Goal: Information Seeking & Learning: Find specific fact

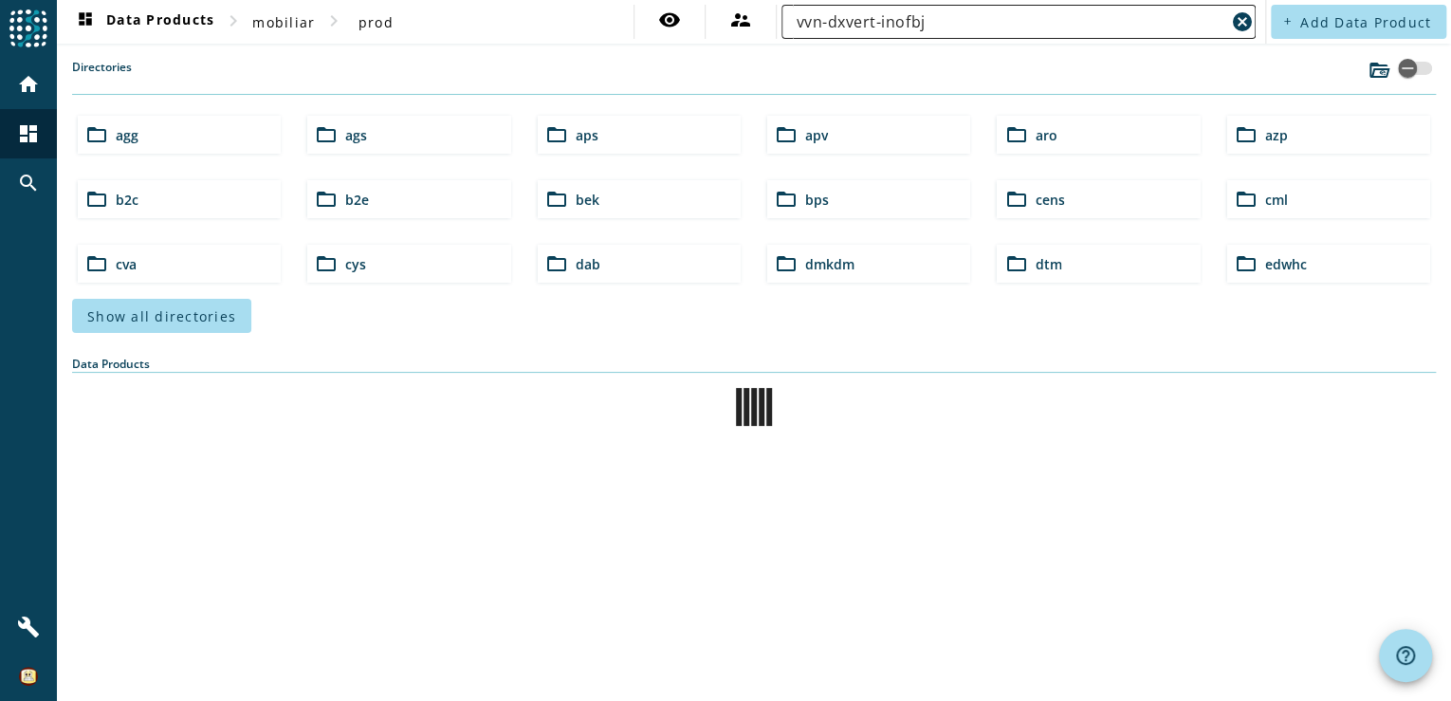
click at [900, 18] on input "vvn-dxvert-inofbj" at bounding box center [1011, 21] width 429 height 23
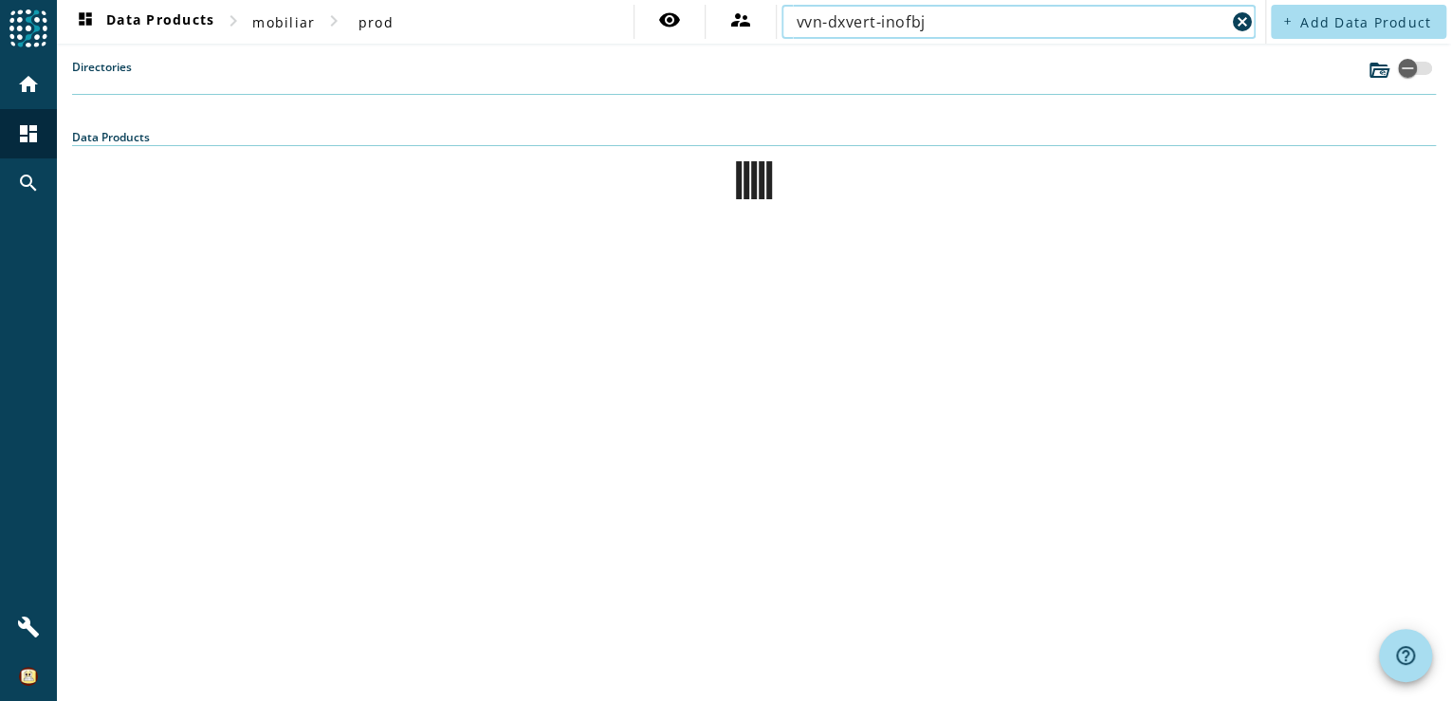
click at [907, 24] on input "vvn-dxvert-inofbj" at bounding box center [1011, 21] width 429 height 23
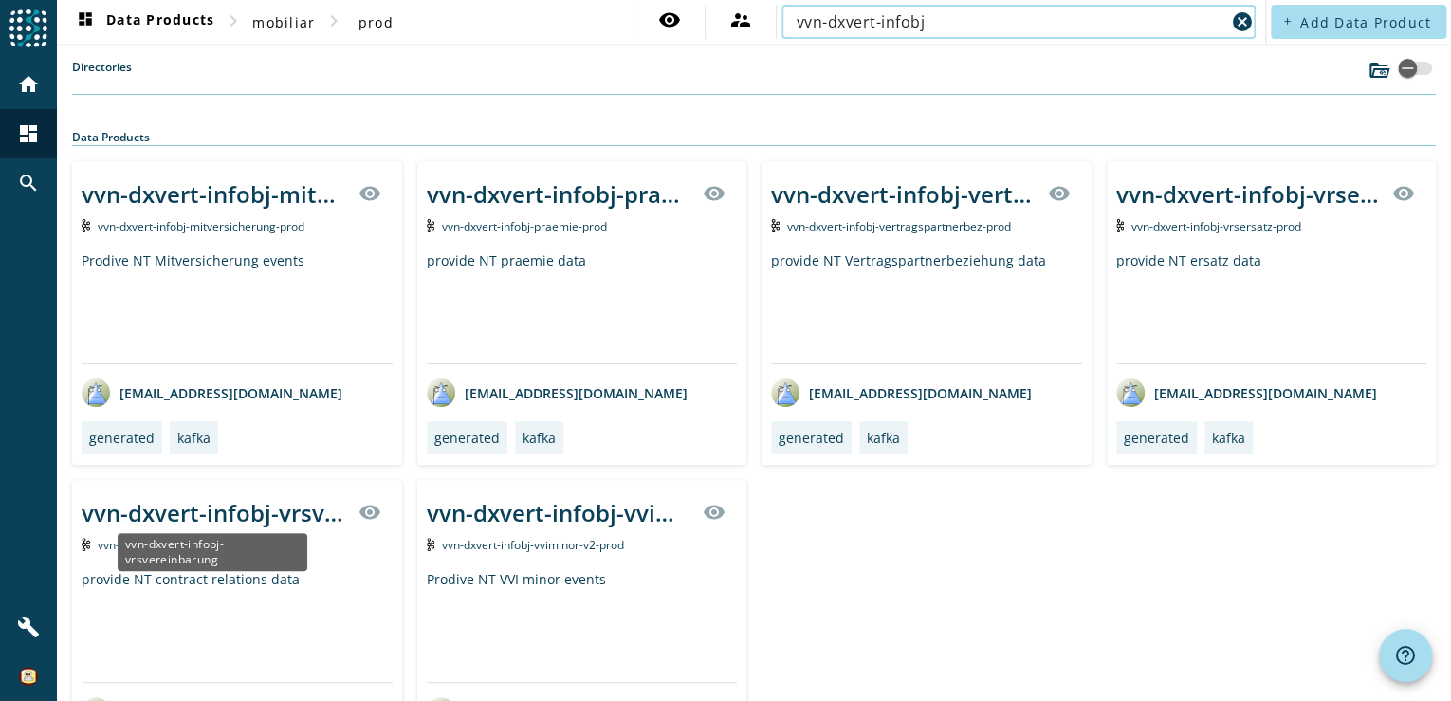
type input "vvn-dxvert-infobj"
click at [267, 502] on div "vvn-dxvert-infobj-vrsvereinbarung" at bounding box center [215, 512] width 266 height 31
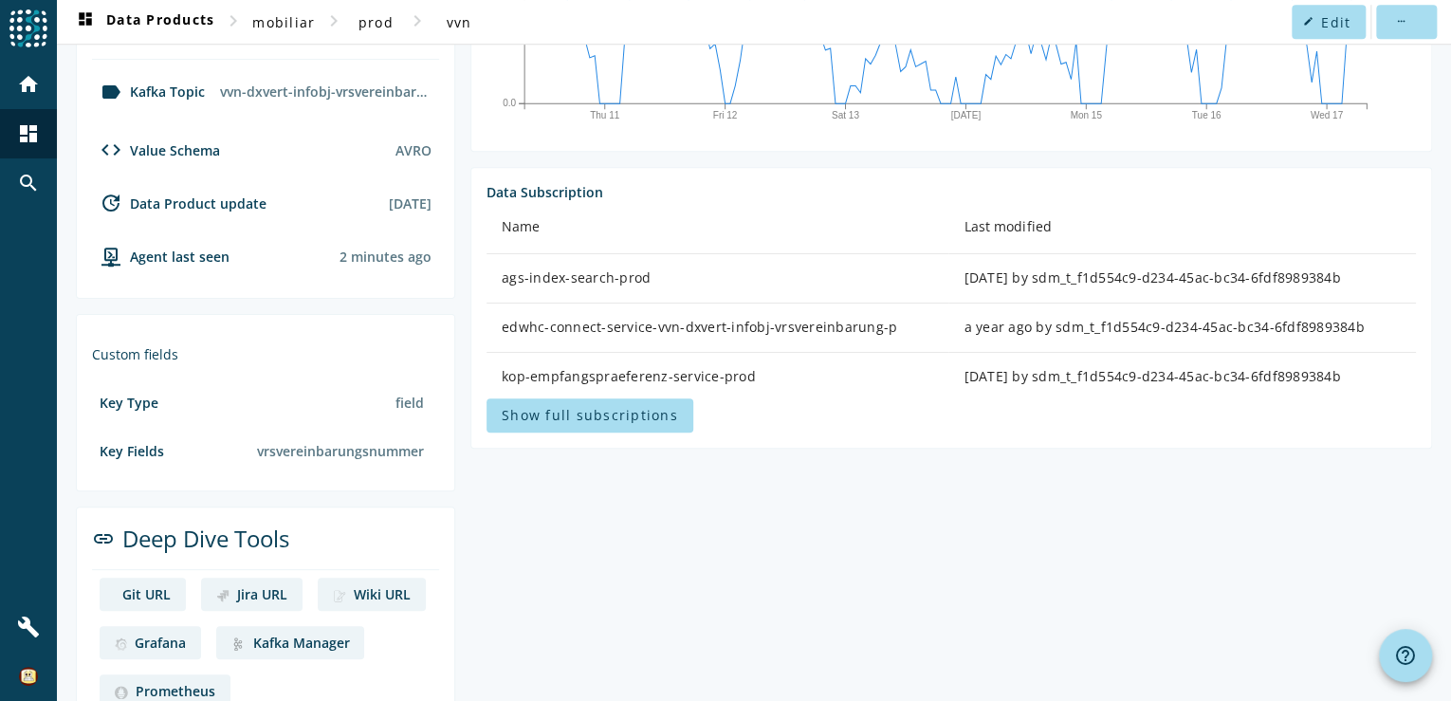
scroll to position [654, 0]
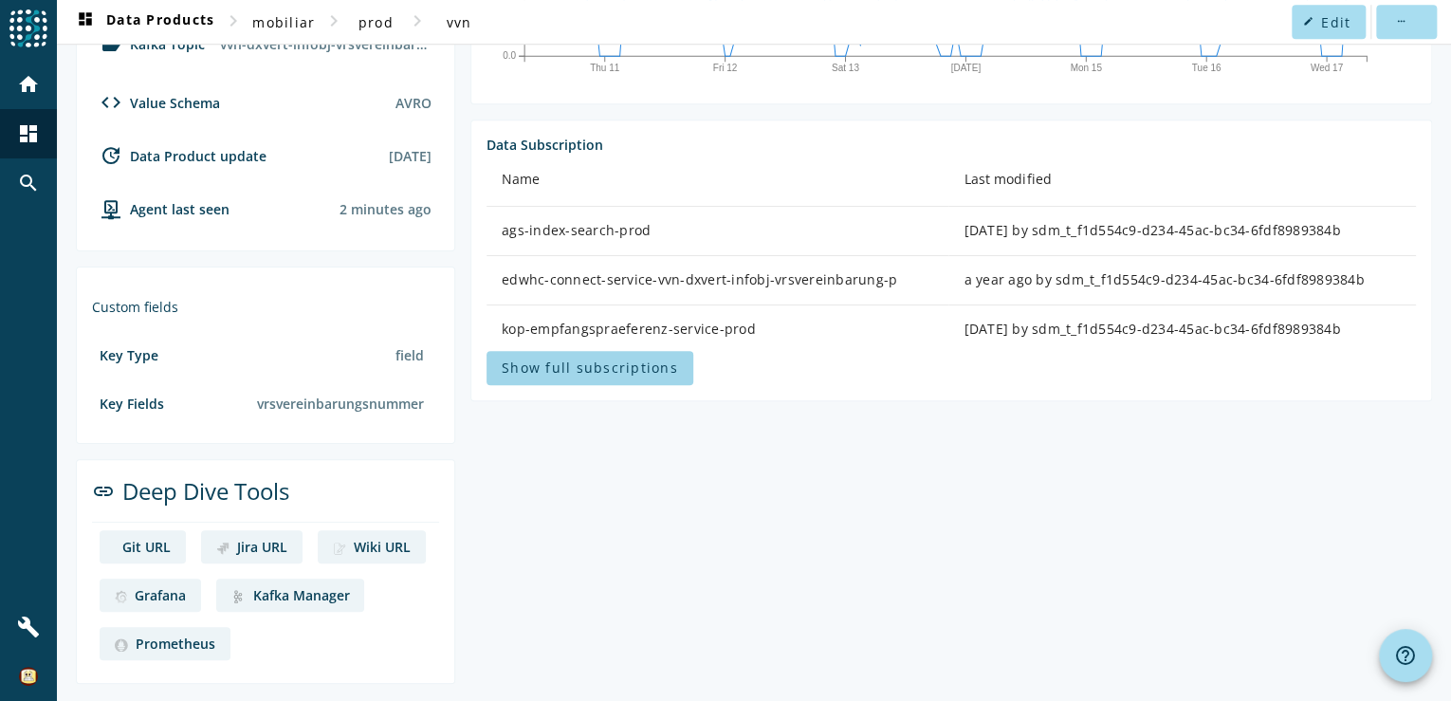
click at [675, 371] on span at bounding box center [590, 368] width 207 height 46
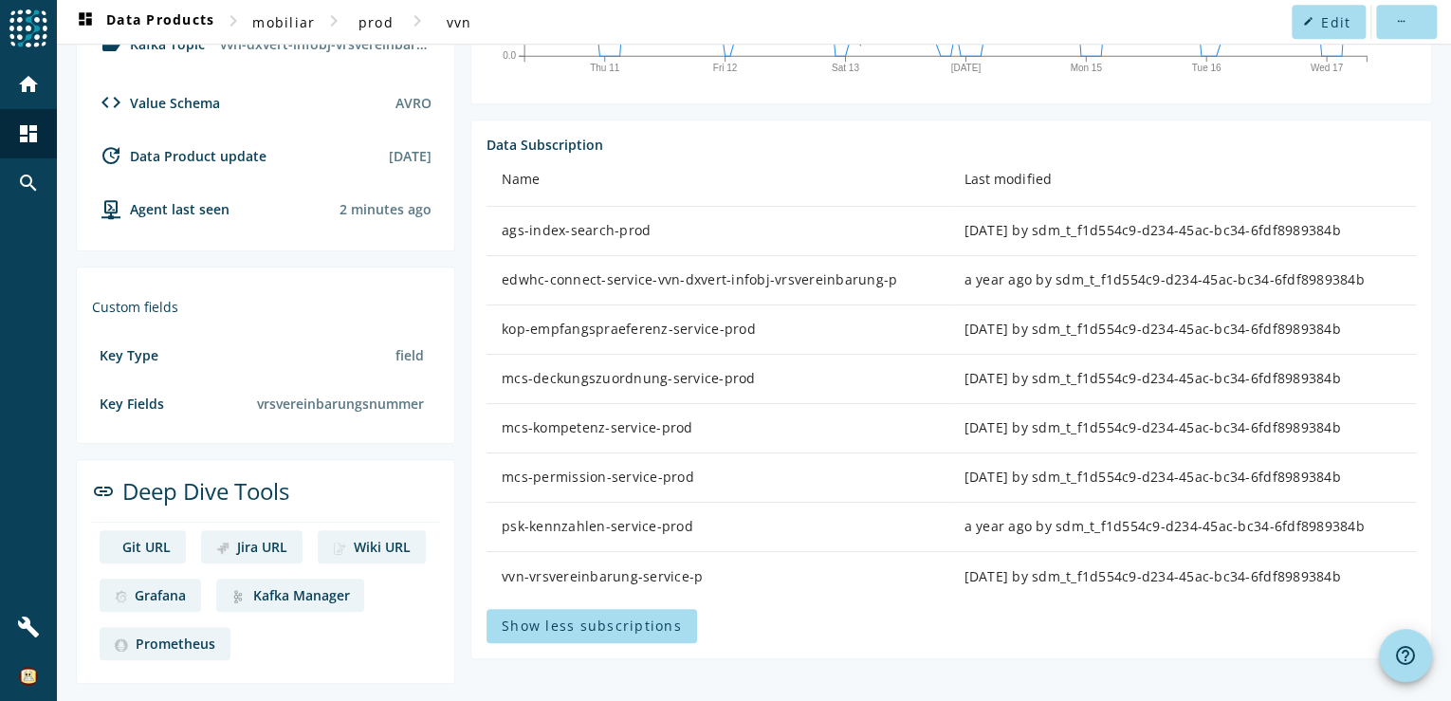
scroll to position [657, 0]
